Goal: Check status: Check status

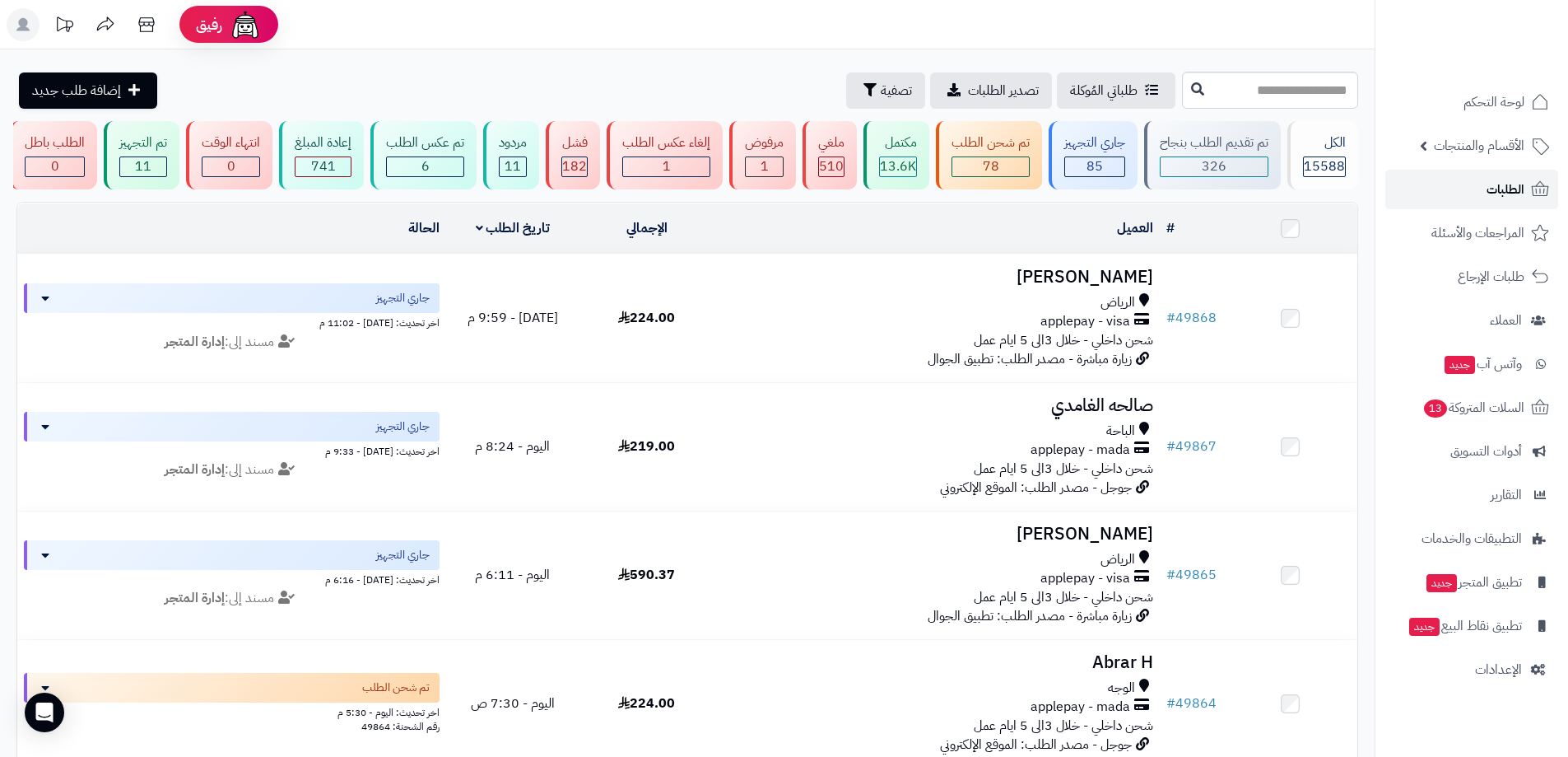
click at [1530, 176] on link "الطلبات" at bounding box center [1471, 189] width 173 height 39
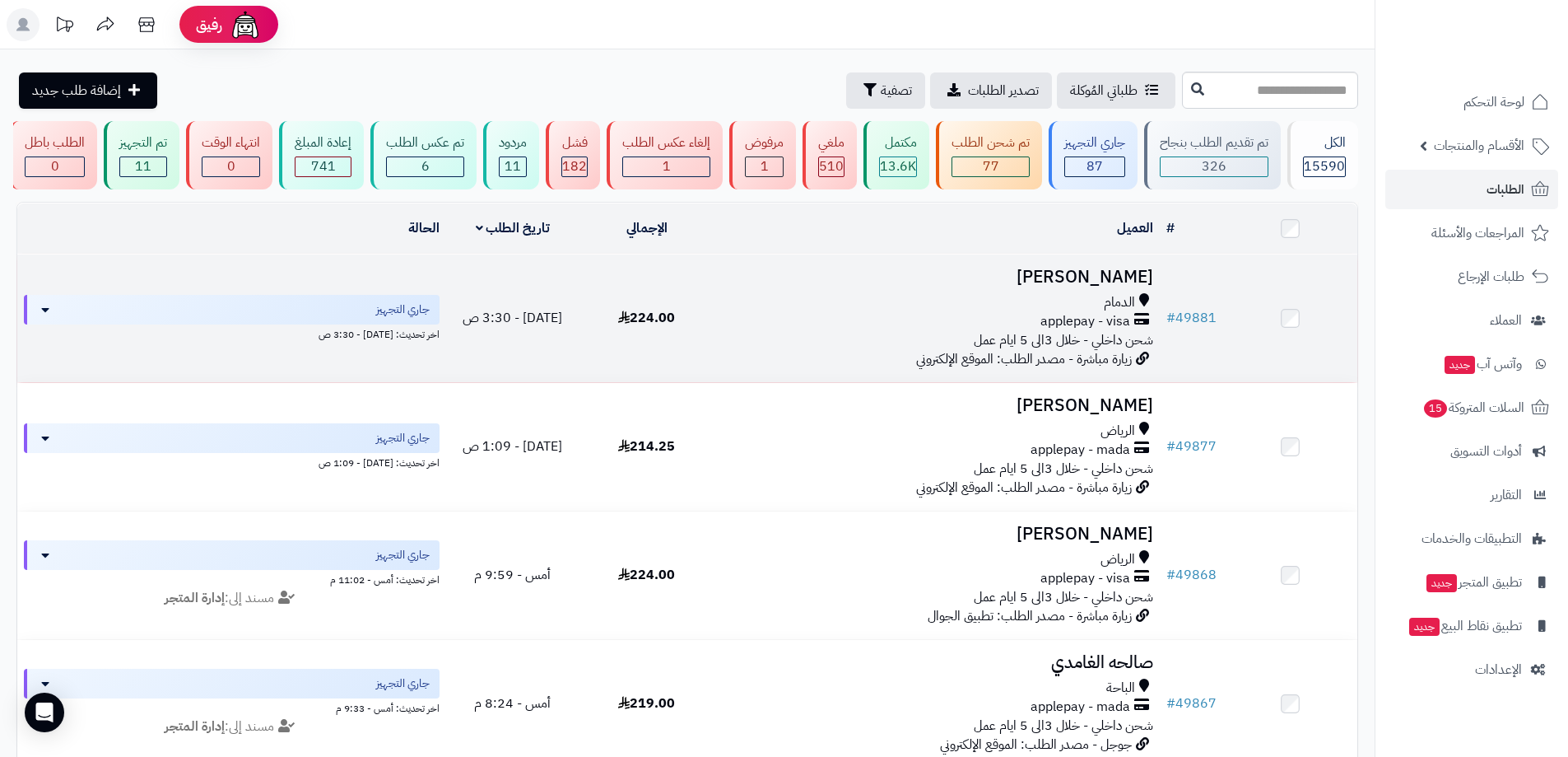
click at [1202, 316] on td "# 49881" at bounding box center [1192, 318] width 64 height 128
